Goal: Navigation & Orientation: Find specific page/section

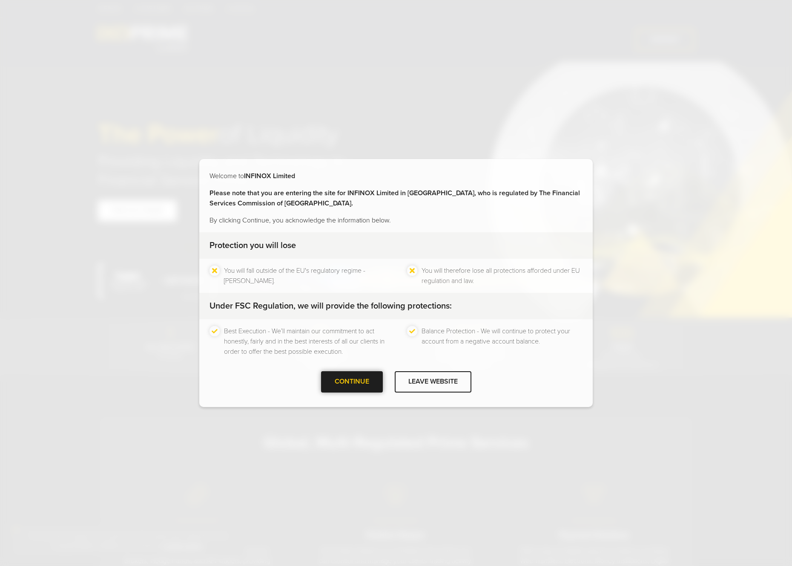
click at [352, 382] on div at bounding box center [352, 382] width 0 height 0
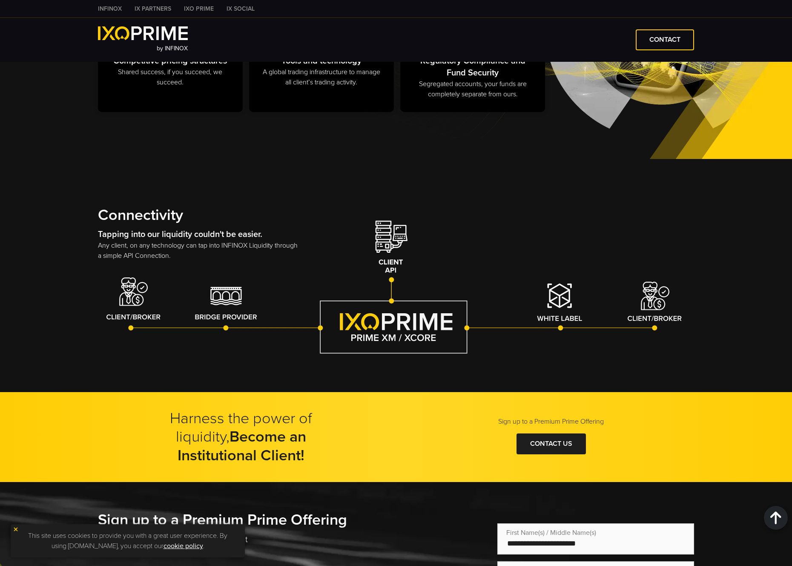
scroll to position [1190, 0]
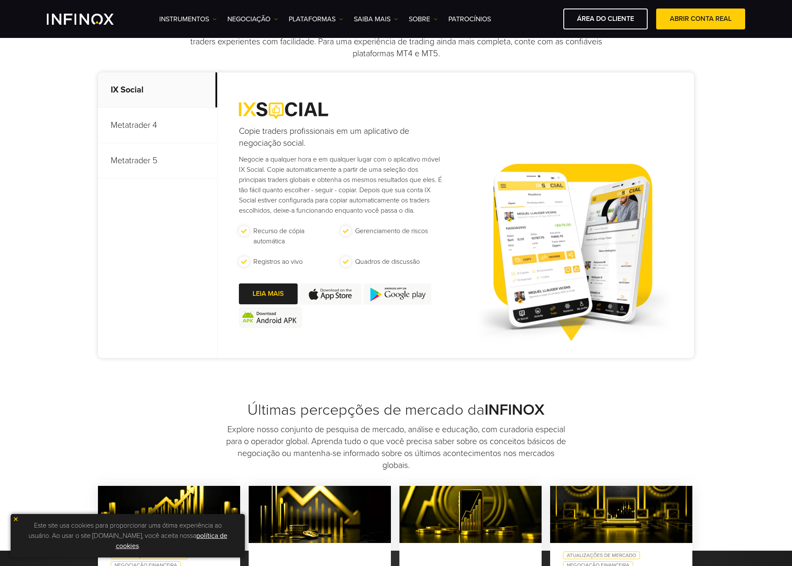
scroll to position [380, 0]
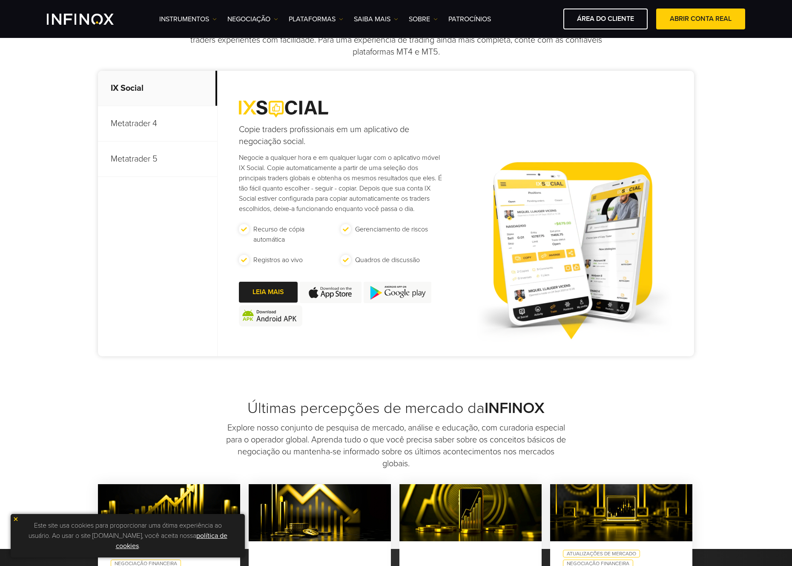
click at [154, 153] on p "Metatrader 5" at bounding box center [157, 158] width 119 height 35
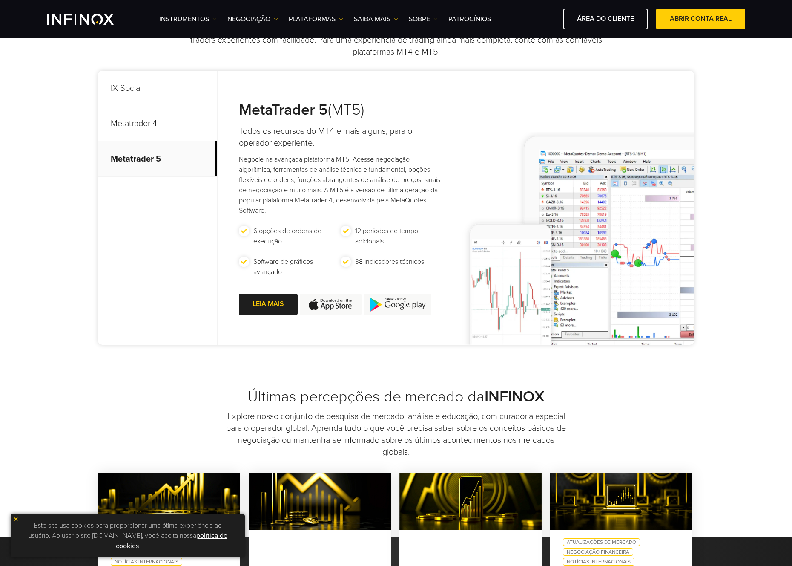
click at [142, 92] on p "IX Social" at bounding box center [157, 88] width 119 height 35
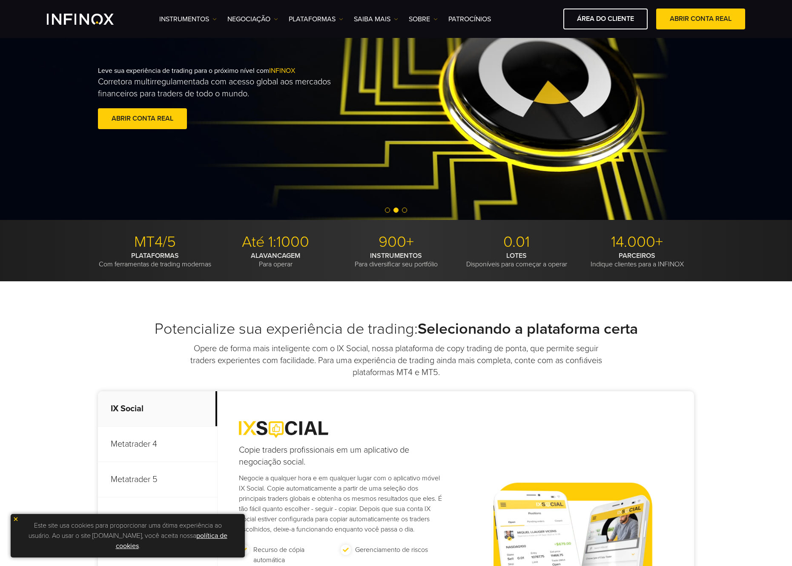
scroll to position [0, 0]
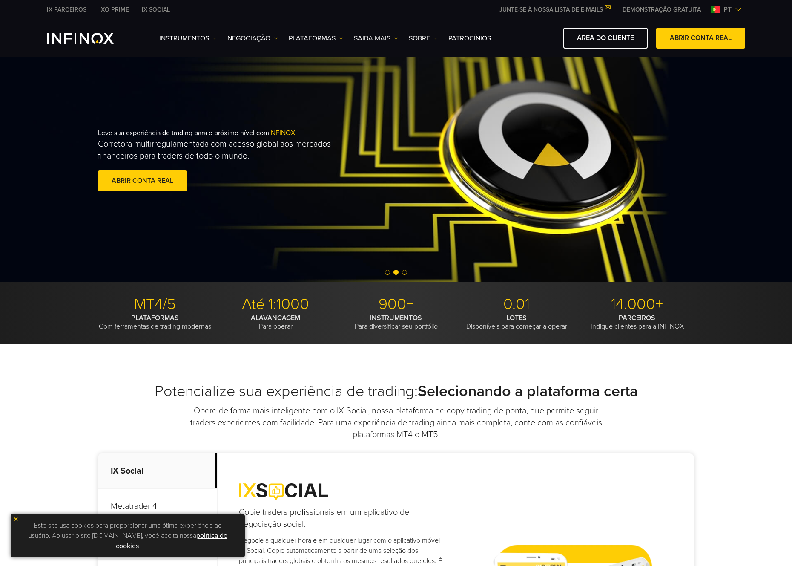
click at [104, 5] on link "IXO PRIME" at bounding box center [114, 9] width 43 height 9
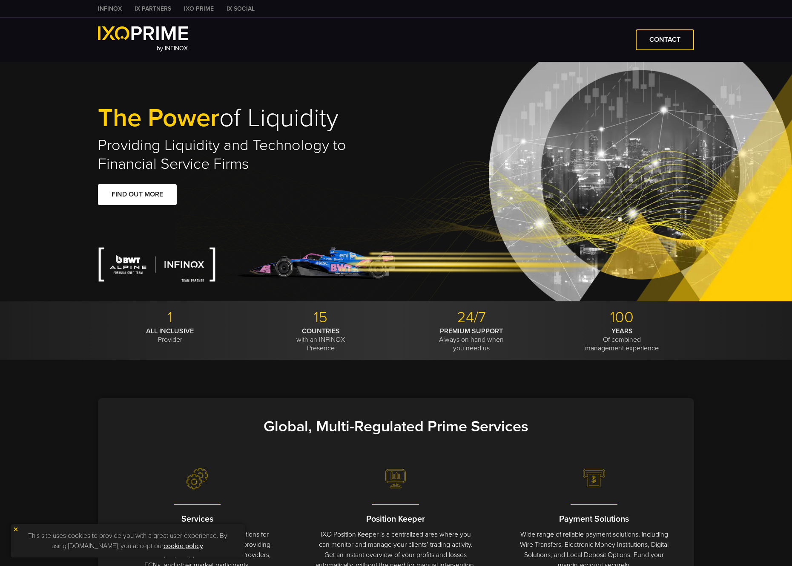
type input "****"
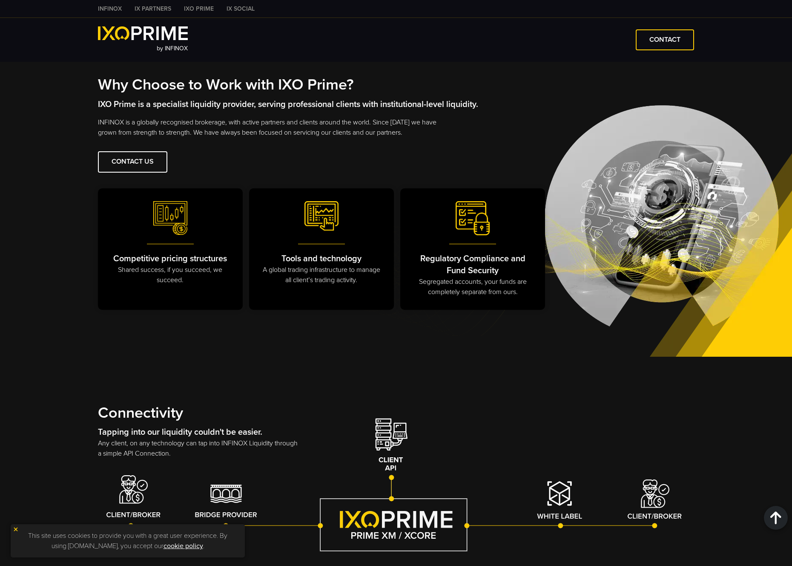
scroll to position [988, 0]
